Goal: Find specific page/section: Find specific page/section

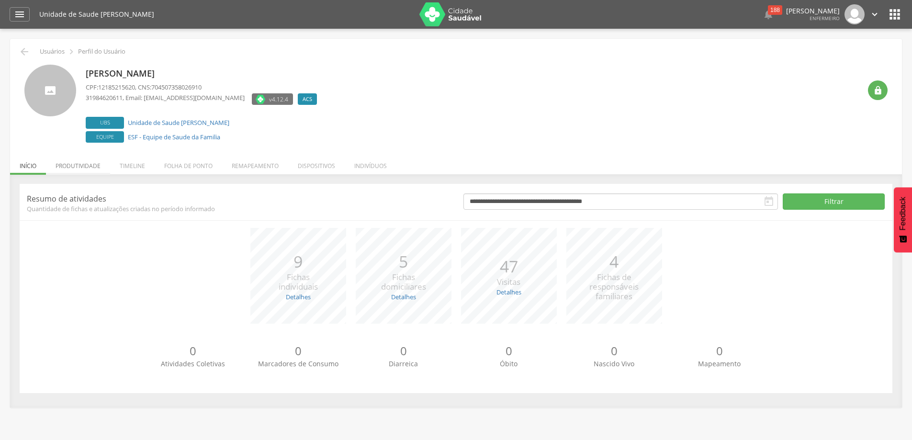
click at [79, 164] on li "Produtividade" at bounding box center [78, 163] width 64 height 23
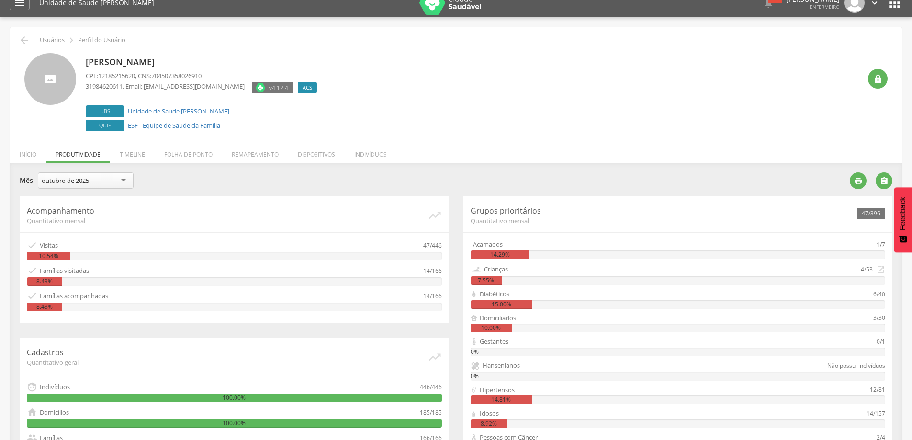
scroll to position [96, 0]
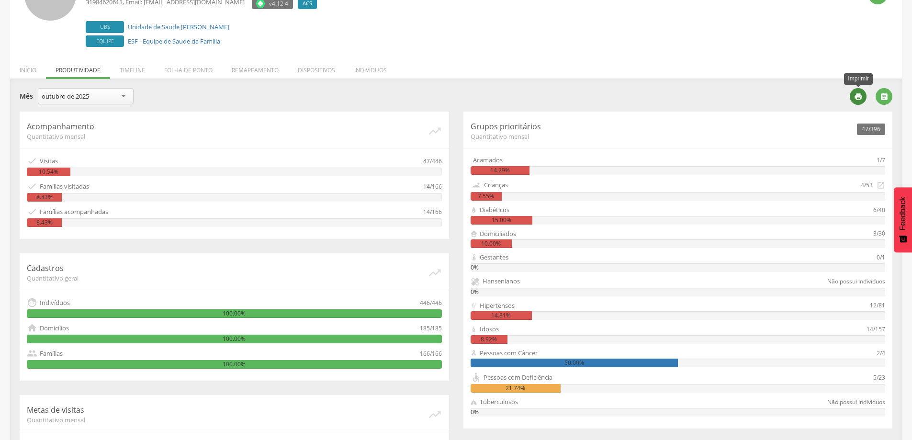
click at [856, 96] on icon "" at bounding box center [858, 96] width 9 height 9
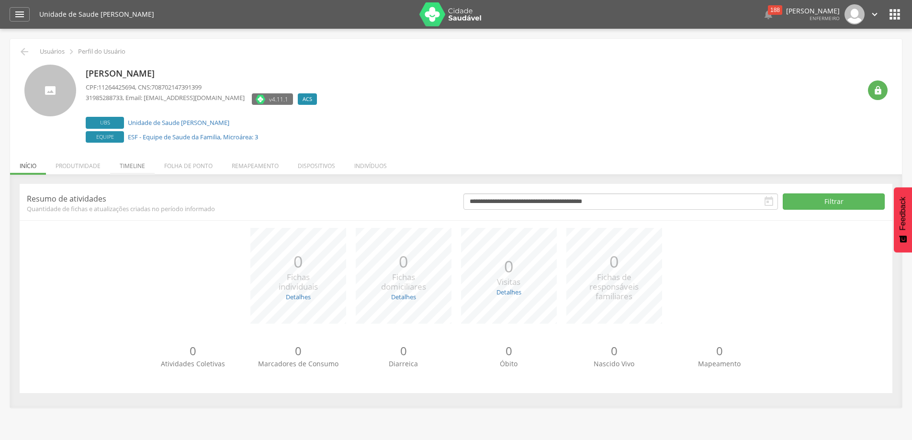
click at [124, 165] on li "Timeline" at bounding box center [132, 163] width 45 height 23
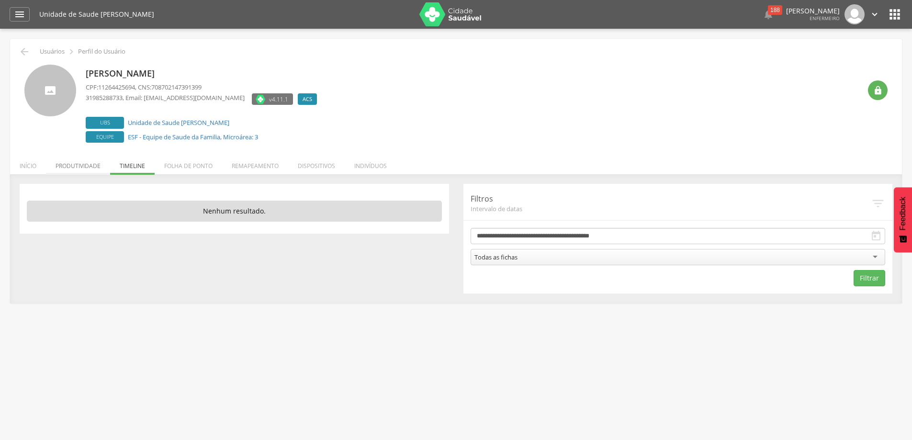
click at [88, 166] on li "Produtividade" at bounding box center [78, 163] width 64 height 23
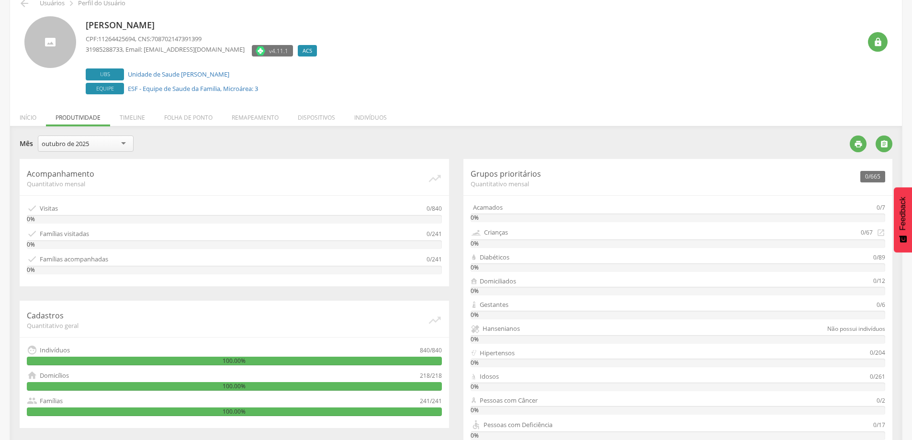
scroll to position [48, 0]
click at [858, 144] on icon "" at bounding box center [858, 144] width 9 height 9
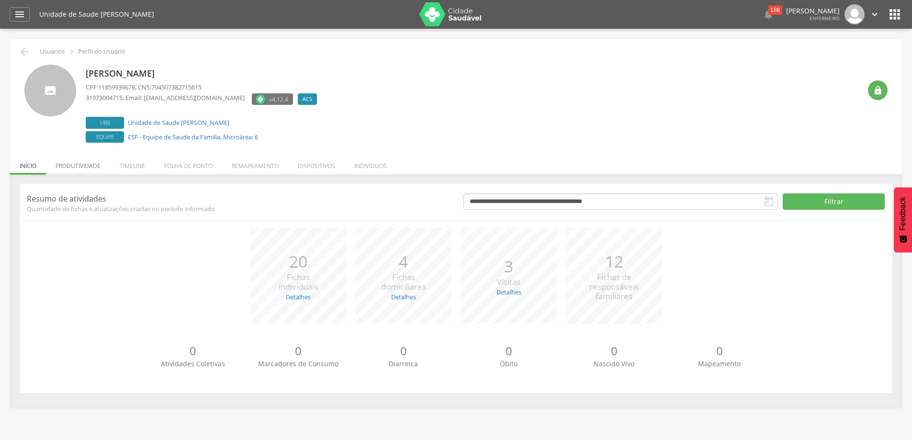
click at [75, 161] on li "Produtividade" at bounding box center [78, 163] width 64 height 23
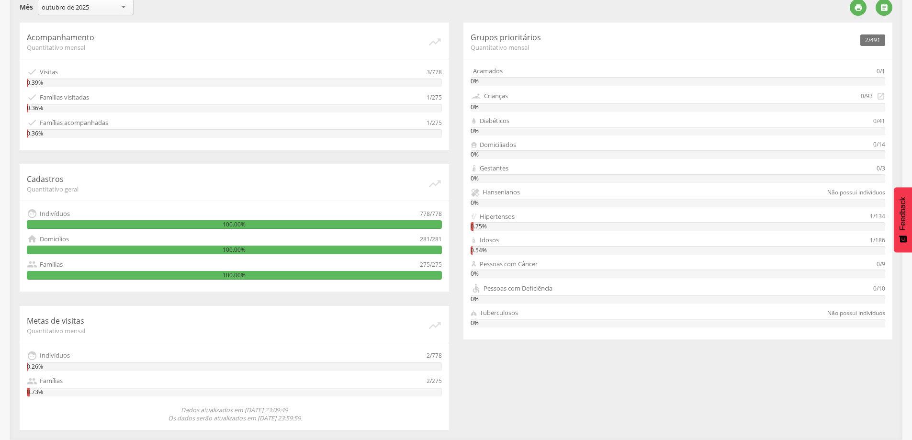
scroll to position [89, 0]
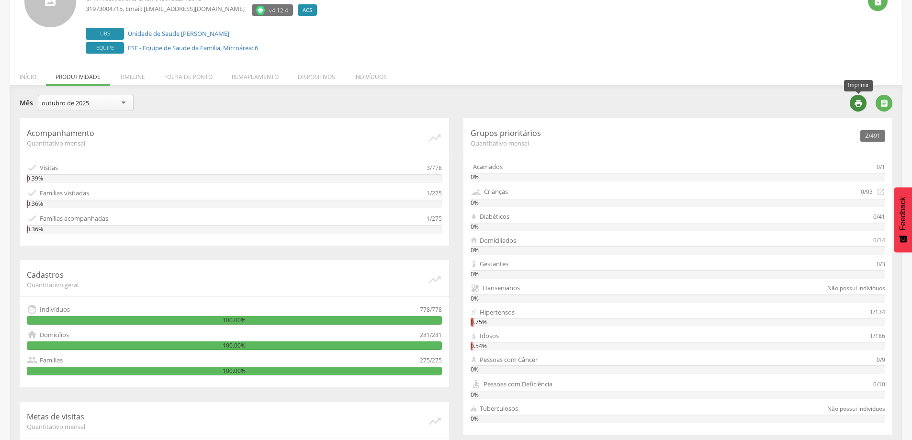
click at [856, 102] on icon "" at bounding box center [858, 103] width 9 height 9
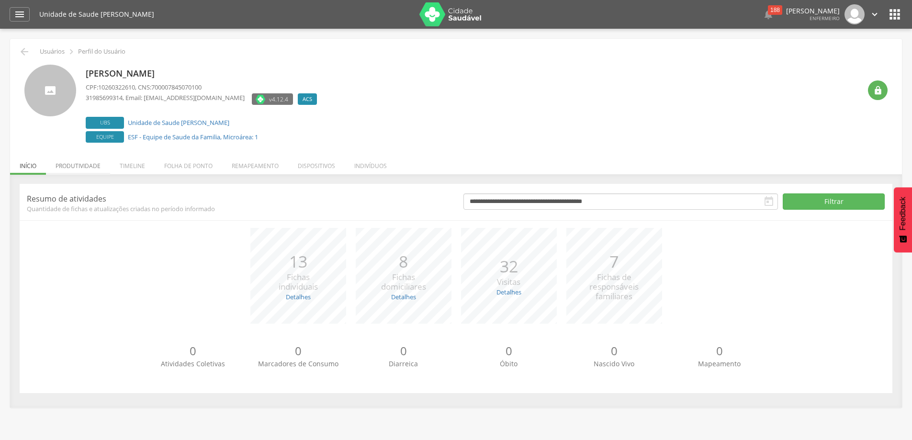
click at [76, 163] on li "Produtividade" at bounding box center [78, 163] width 64 height 23
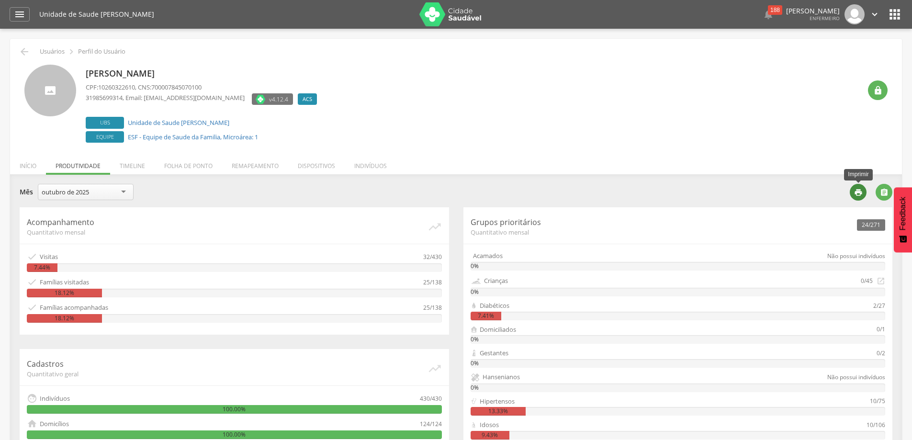
click at [858, 191] on icon "" at bounding box center [858, 192] width 9 height 9
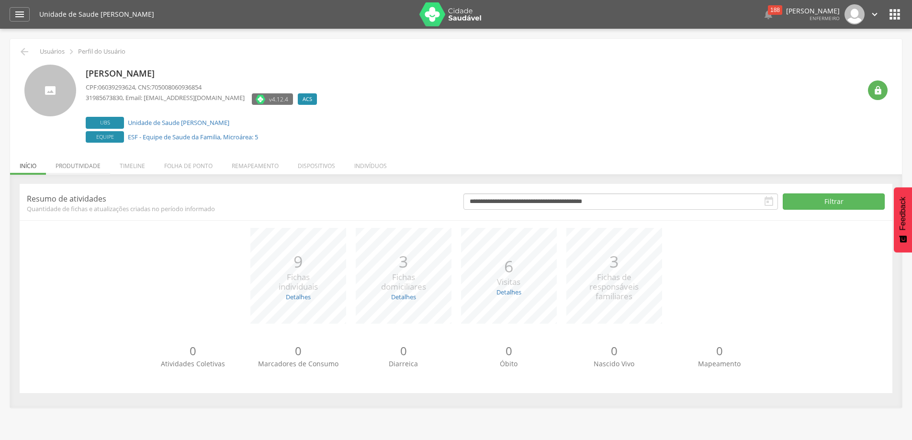
click at [76, 162] on li "Produtividade" at bounding box center [78, 163] width 64 height 23
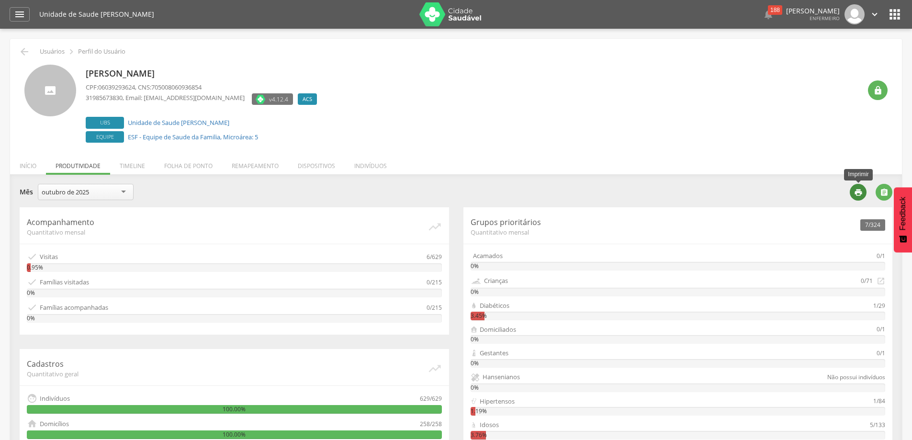
click at [860, 191] on icon "" at bounding box center [858, 192] width 9 height 9
